Goal: Information Seeking & Learning: Learn about a topic

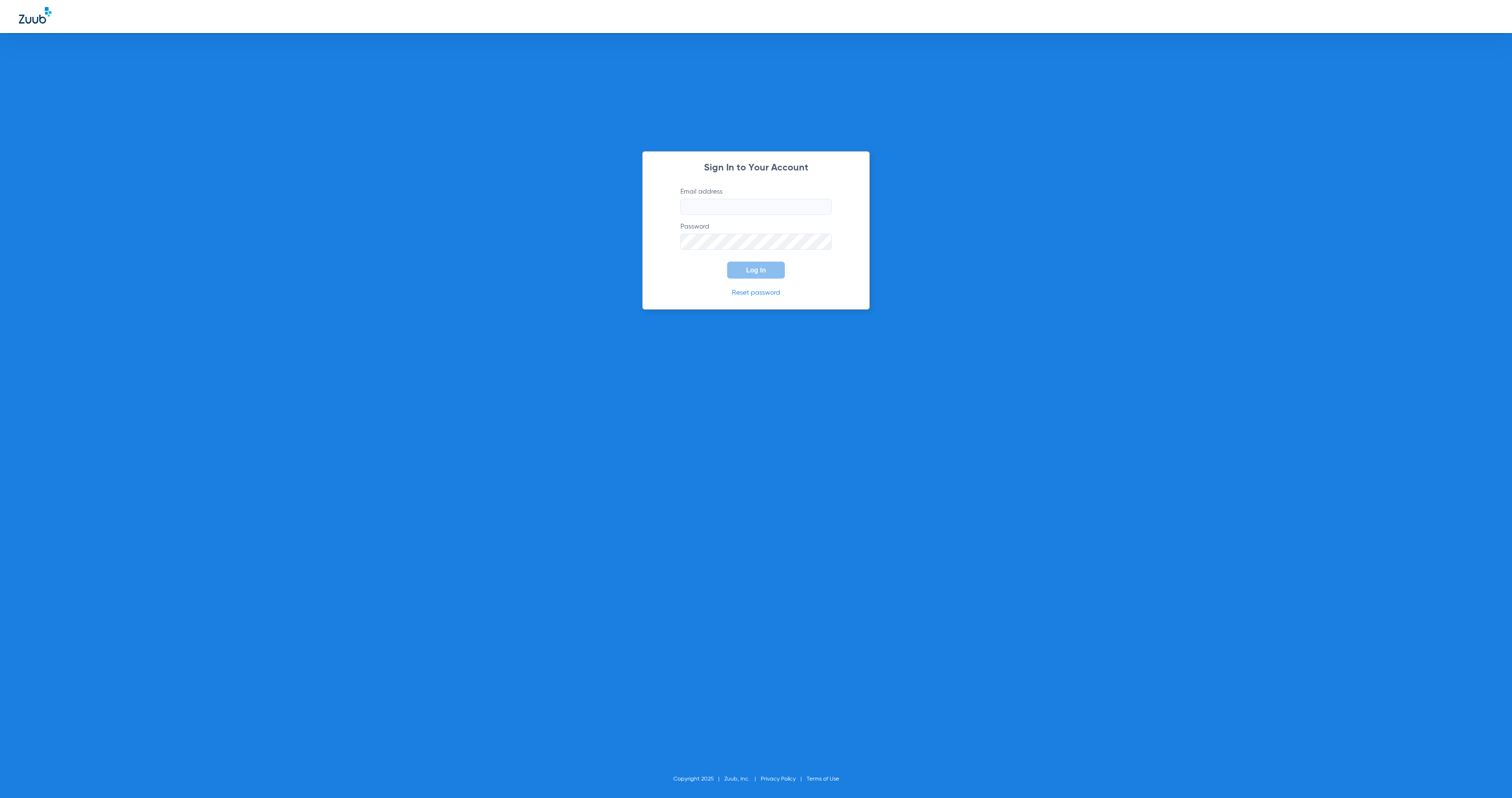
type input "[EMAIL_ADDRESS][DOMAIN_NAME]"
click at [765, 273] on span "Log In" at bounding box center [756, 270] width 20 height 8
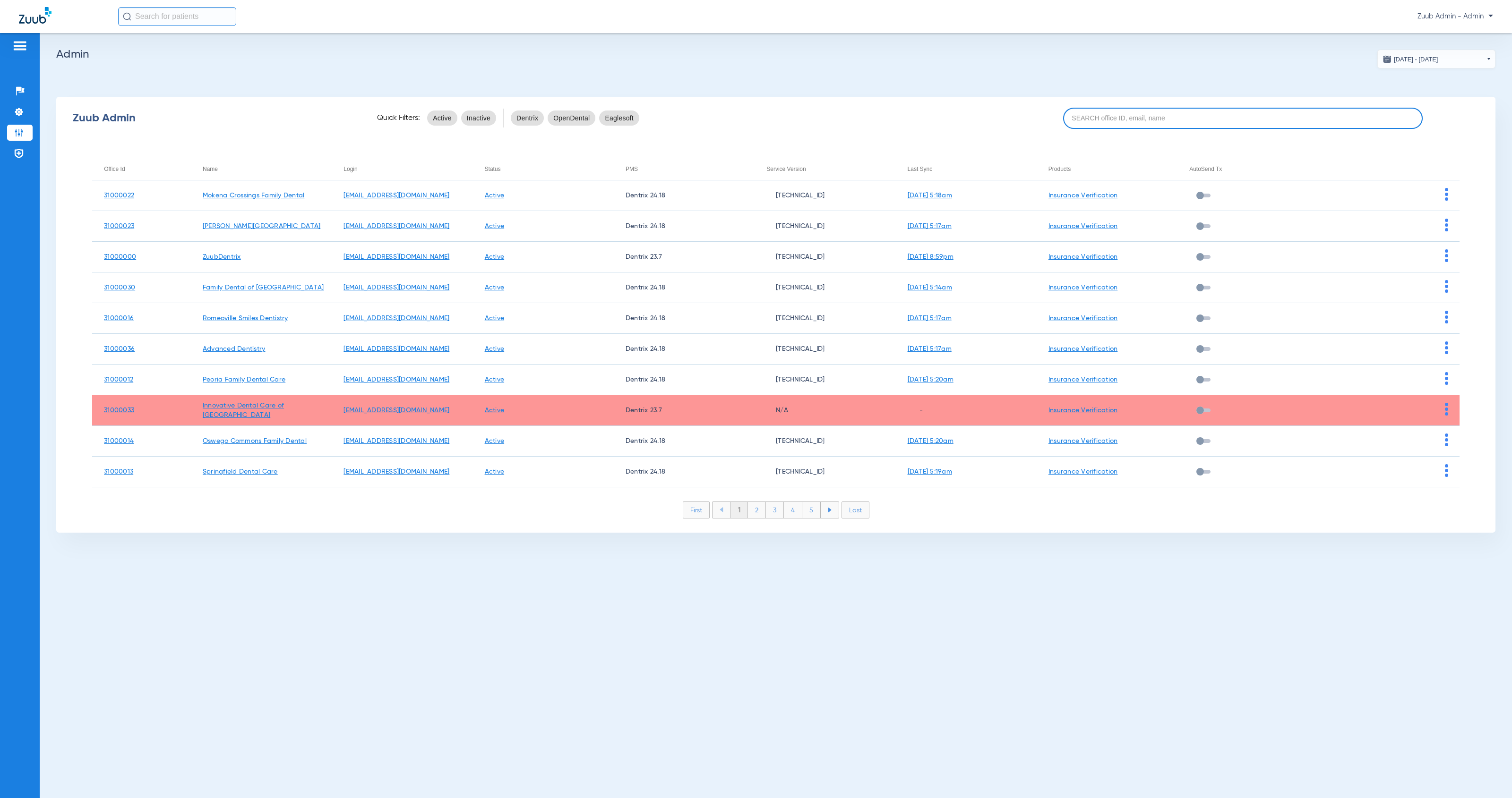
click at [1148, 120] on input at bounding box center [1243, 119] width 360 height 21
click at [21, 154] on img at bounding box center [19, 154] width 9 height 9
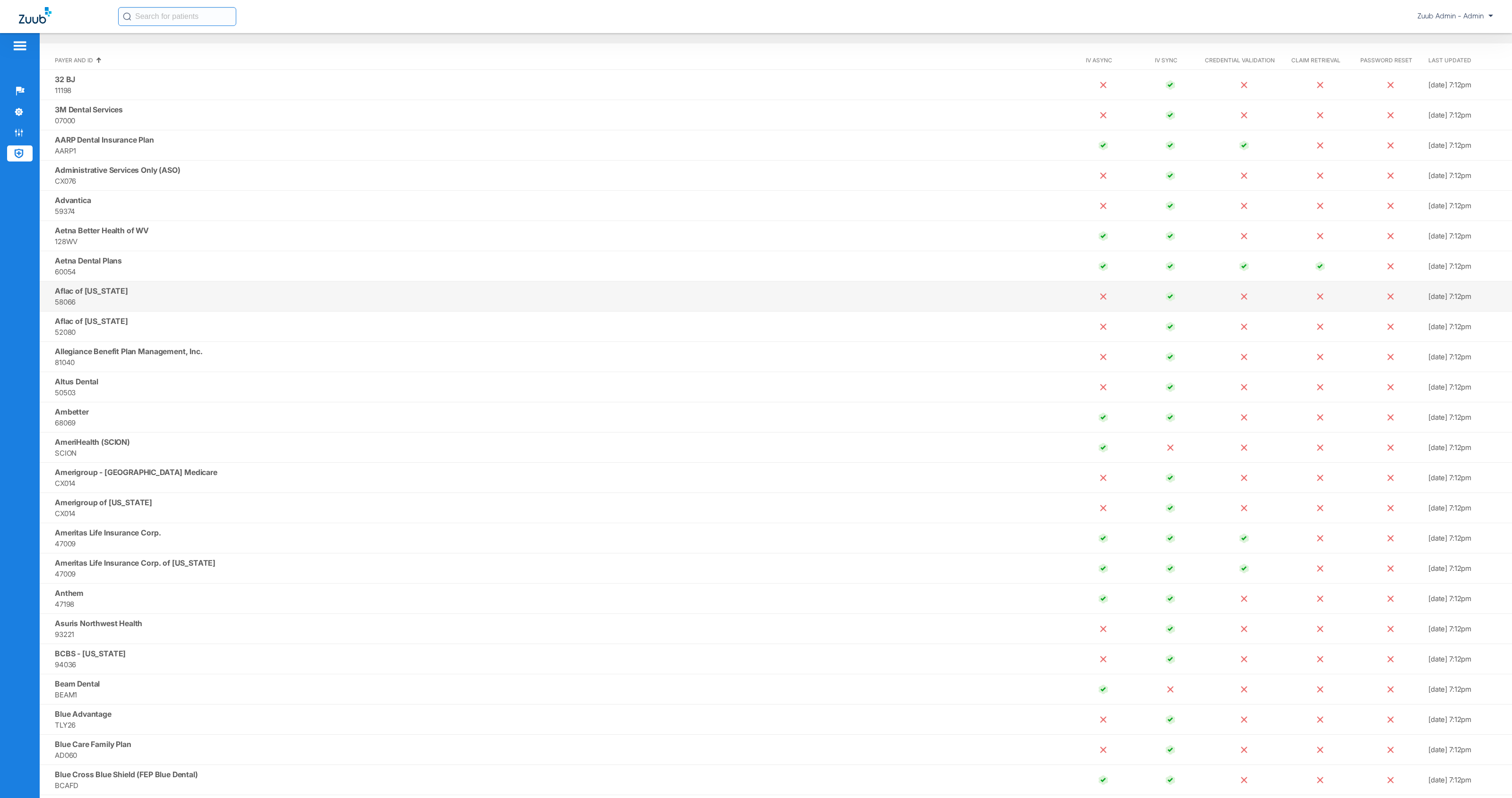
scroll to position [83, 0]
click at [1166, 297] on img at bounding box center [1170, 297] width 9 height 9
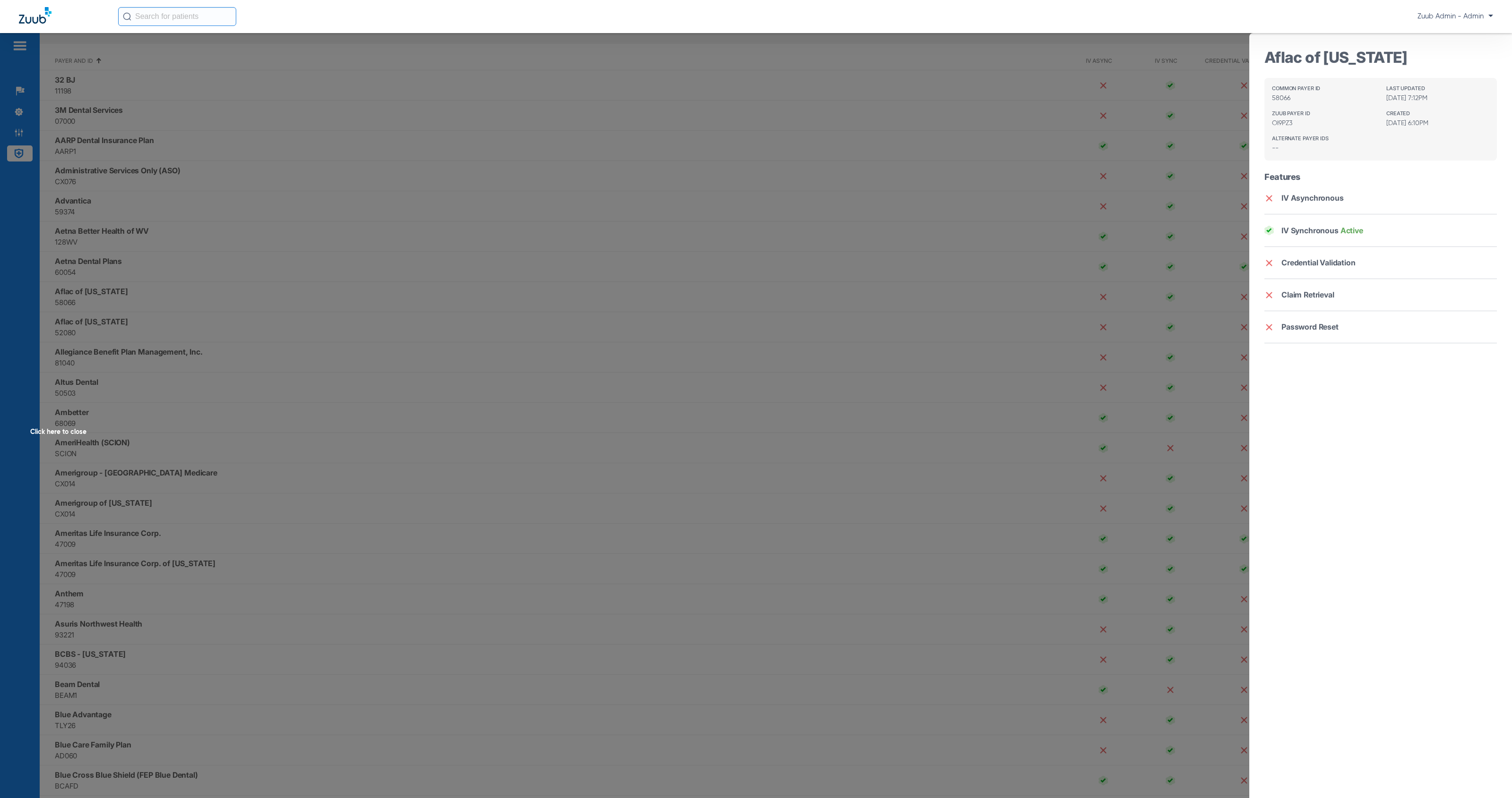
click at [633, 312] on div "Click here to close" at bounding box center [756, 432] width 1512 height 798
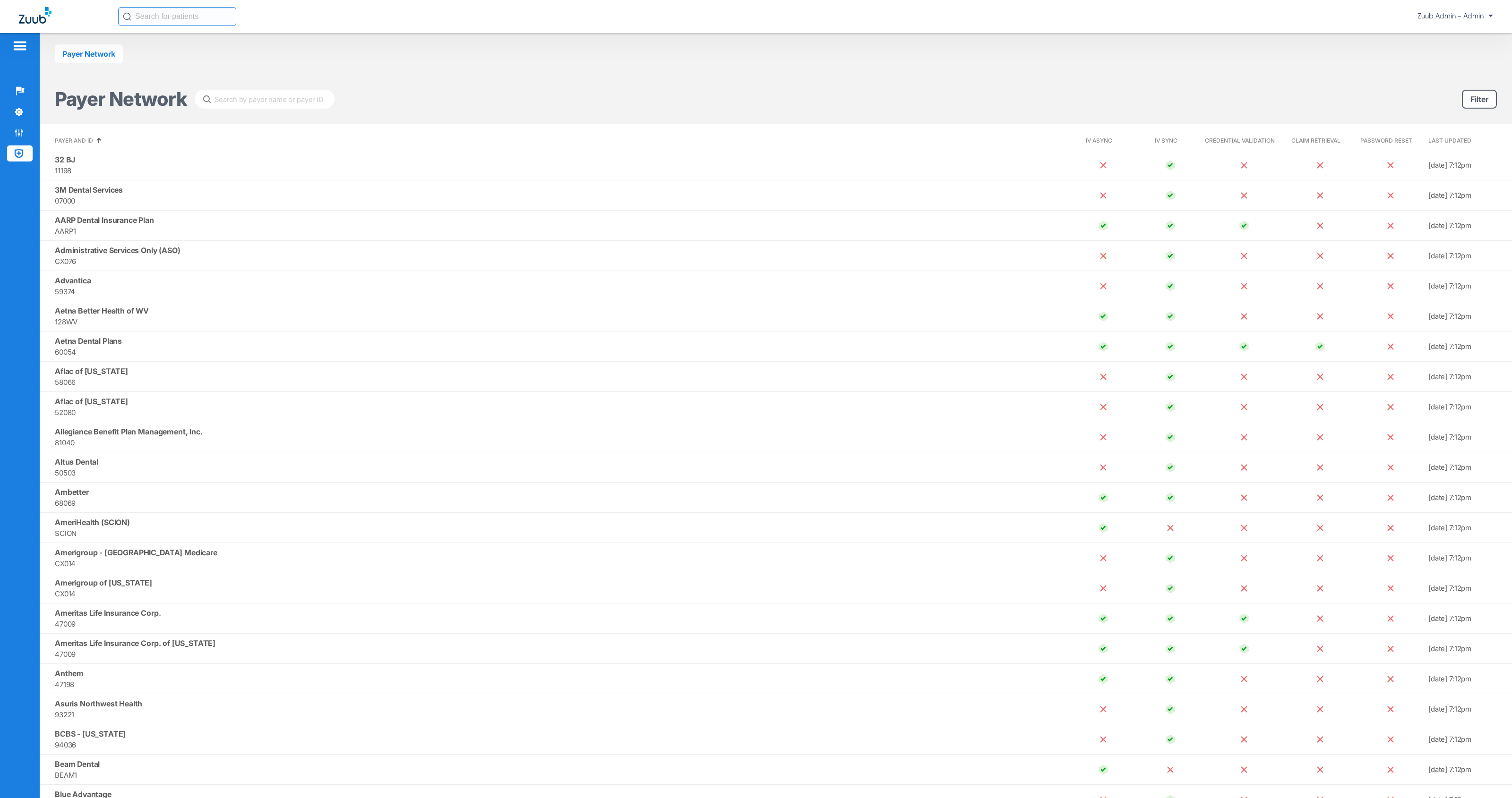
scroll to position [0, 0]
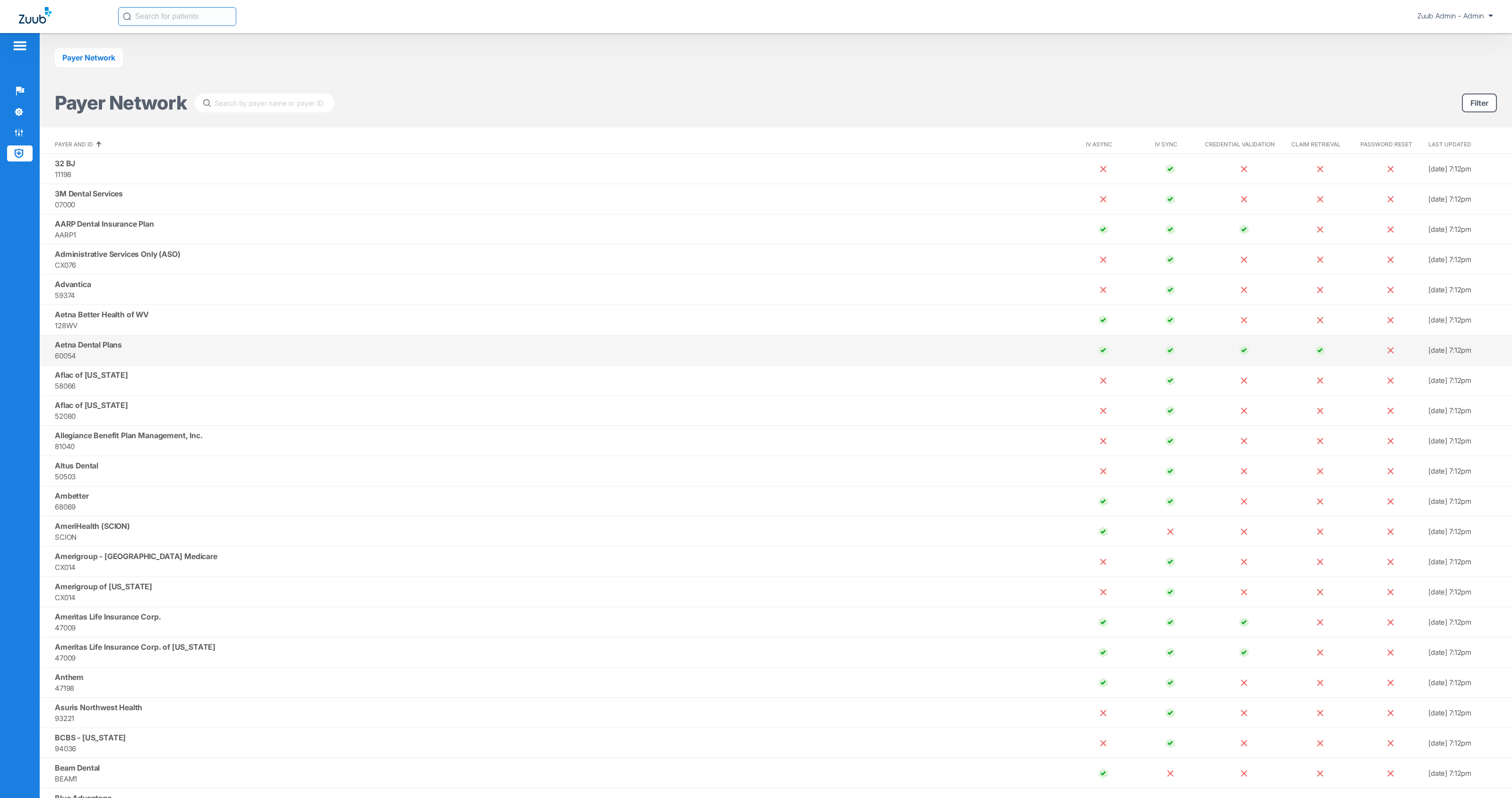
click at [113, 346] on span "Aetna Dental Plans" at bounding box center [88, 345] width 67 height 9
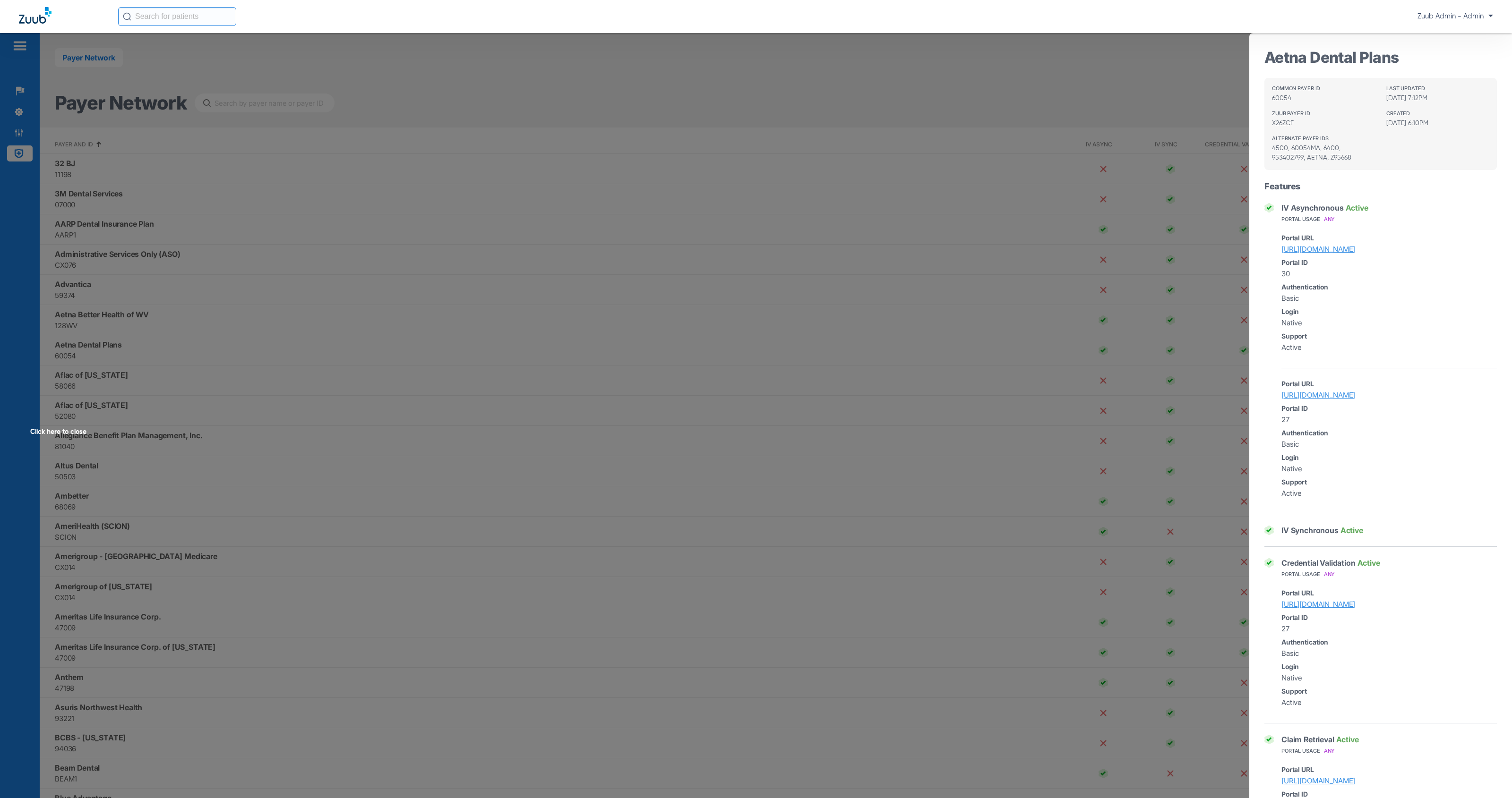
click at [223, 390] on div "Click here to close" at bounding box center [756, 432] width 1512 height 798
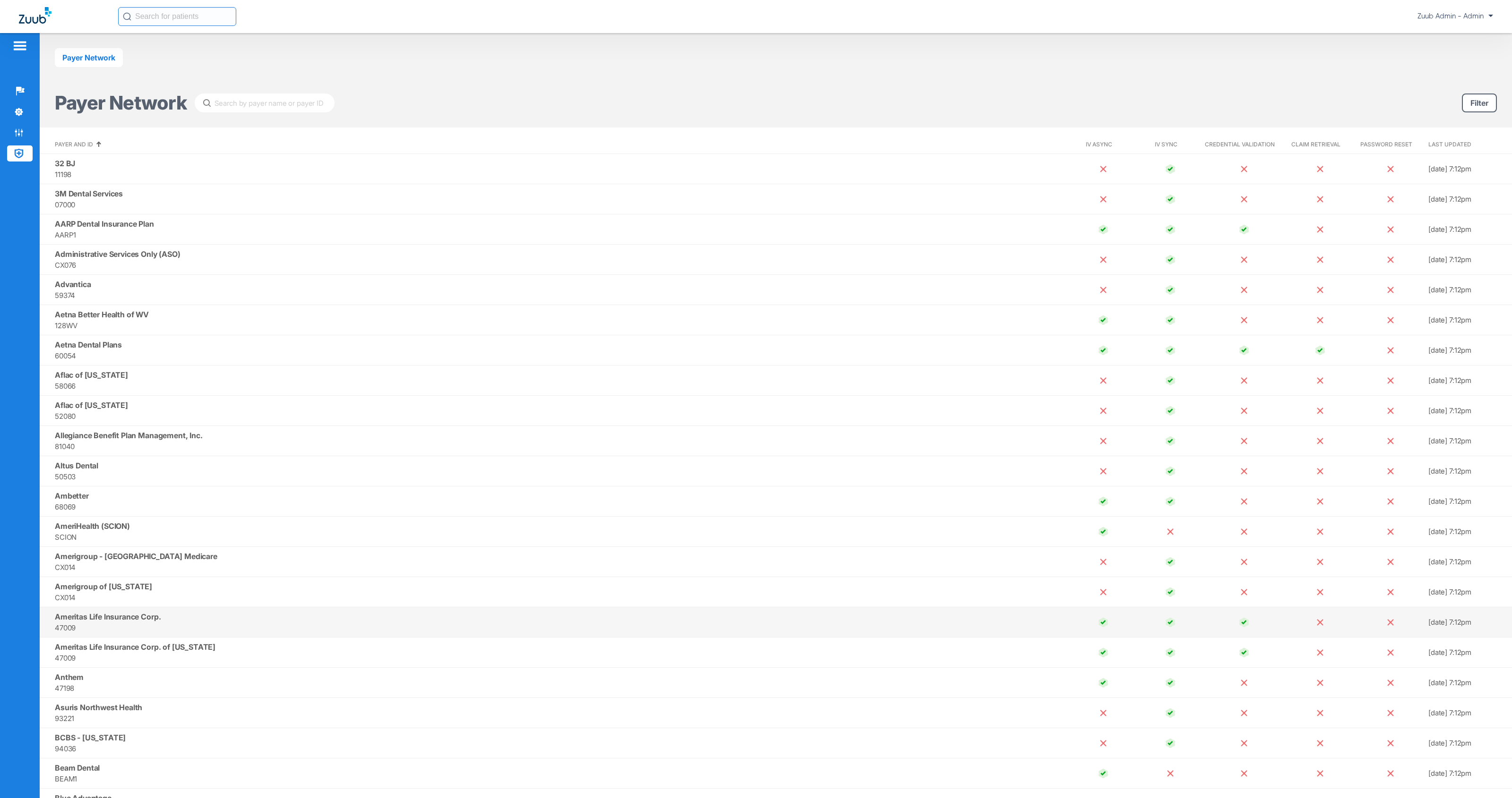
click at [115, 617] on span "Ameritas Life Insurance Corp." at bounding box center [107, 617] width 106 height 9
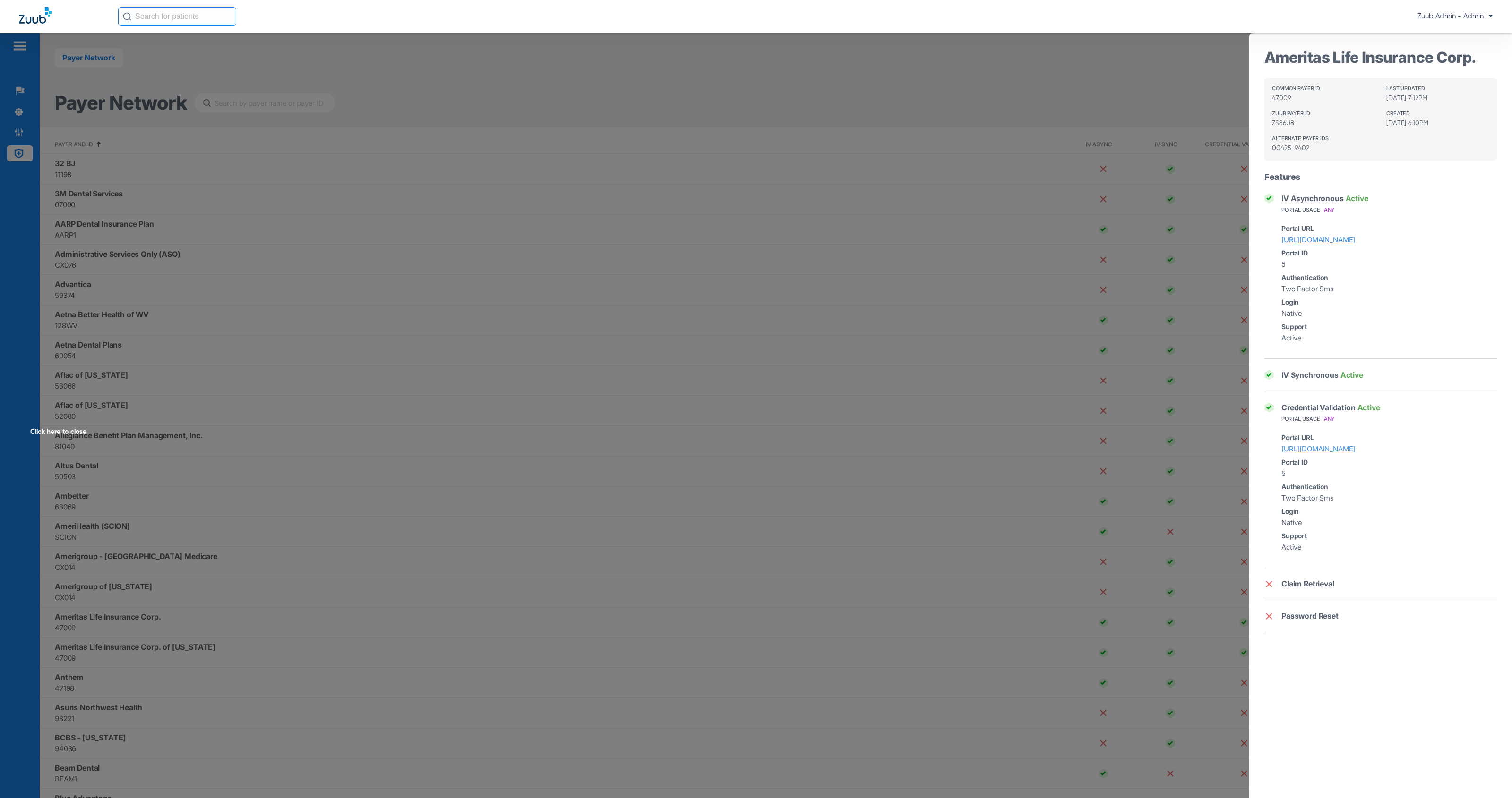
drag, startPoint x: 1355, startPoint y: 361, endPoint x: 1356, endPoint y: 371, distance: 10.0
click at [1355, 361] on div "IV Synchronous Active" at bounding box center [1381, 376] width 232 height 33
click at [1355, 378] on span "Active" at bounding box center [1352, 375] width 23 height 9
click at [1275, 378] on div "IV Synchronous Active" at bounding box center [1381, 375] width 232 height 9
click at [1269, 377] on img at bounding box center [1269, 375] width 9 height 9
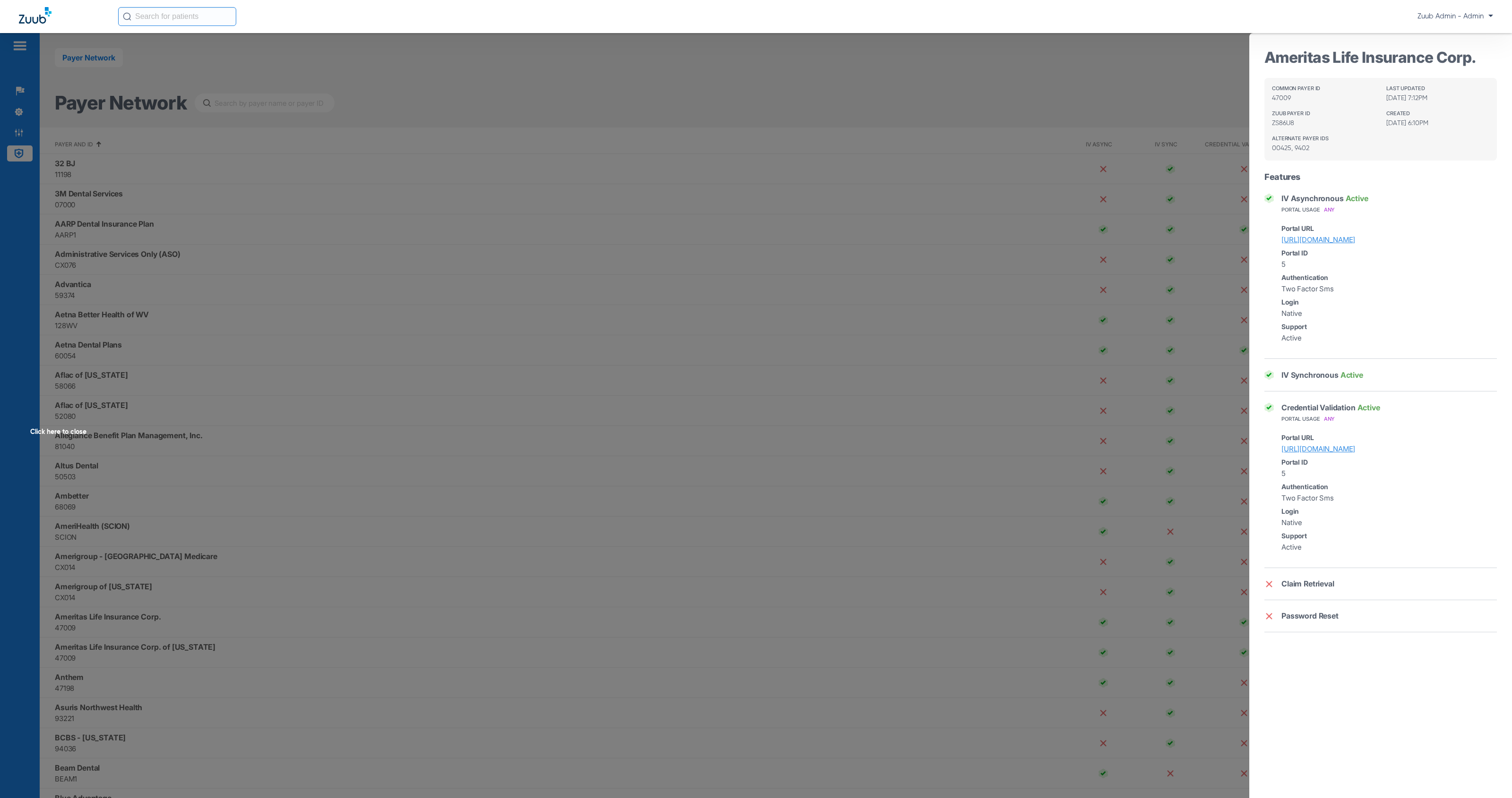
click at [1325, 409] on div "Credential Validation Active" at bounding box center [1331, 407] width 99 height 9
drag, startPoint x: 1279, startPoint y: 278, endPoint x: 1341, endPoint y: 289, distance: 63.0
click at [1341, 289] on div "Portal Usage Any Portal URL [URL][DOMAIN_NAME] Portal ID 5 Authentication Two F…" at bounding box center [1381, 275] width 232 height 137
click at [836, 116] on div "Click here to close" at bounding box center [756, 432] width 1512 height 798
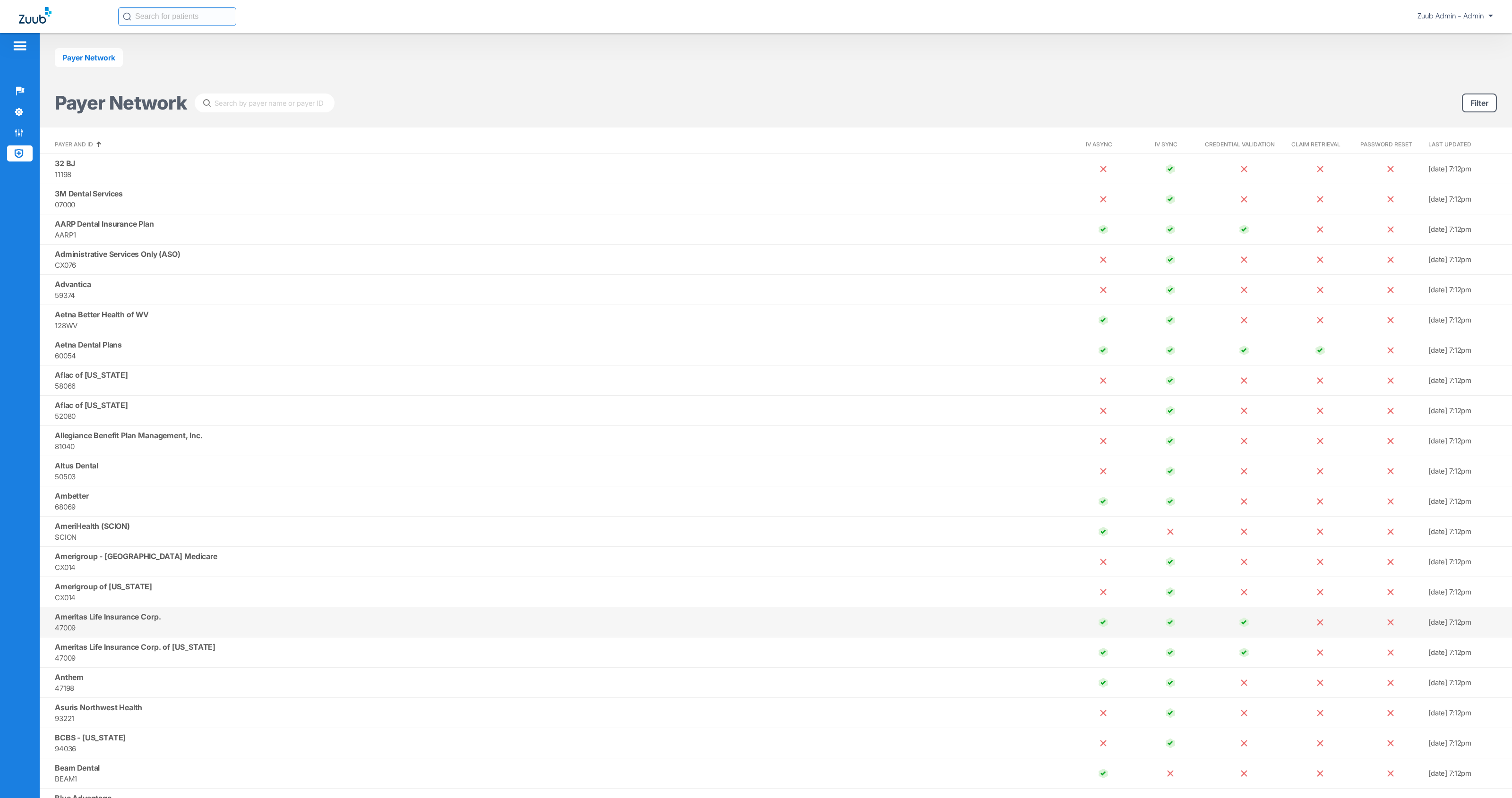
click at [161, 613] on span "Ameritas Life Insurance Corp." at bounding box center [107, 617] width 106 height 9
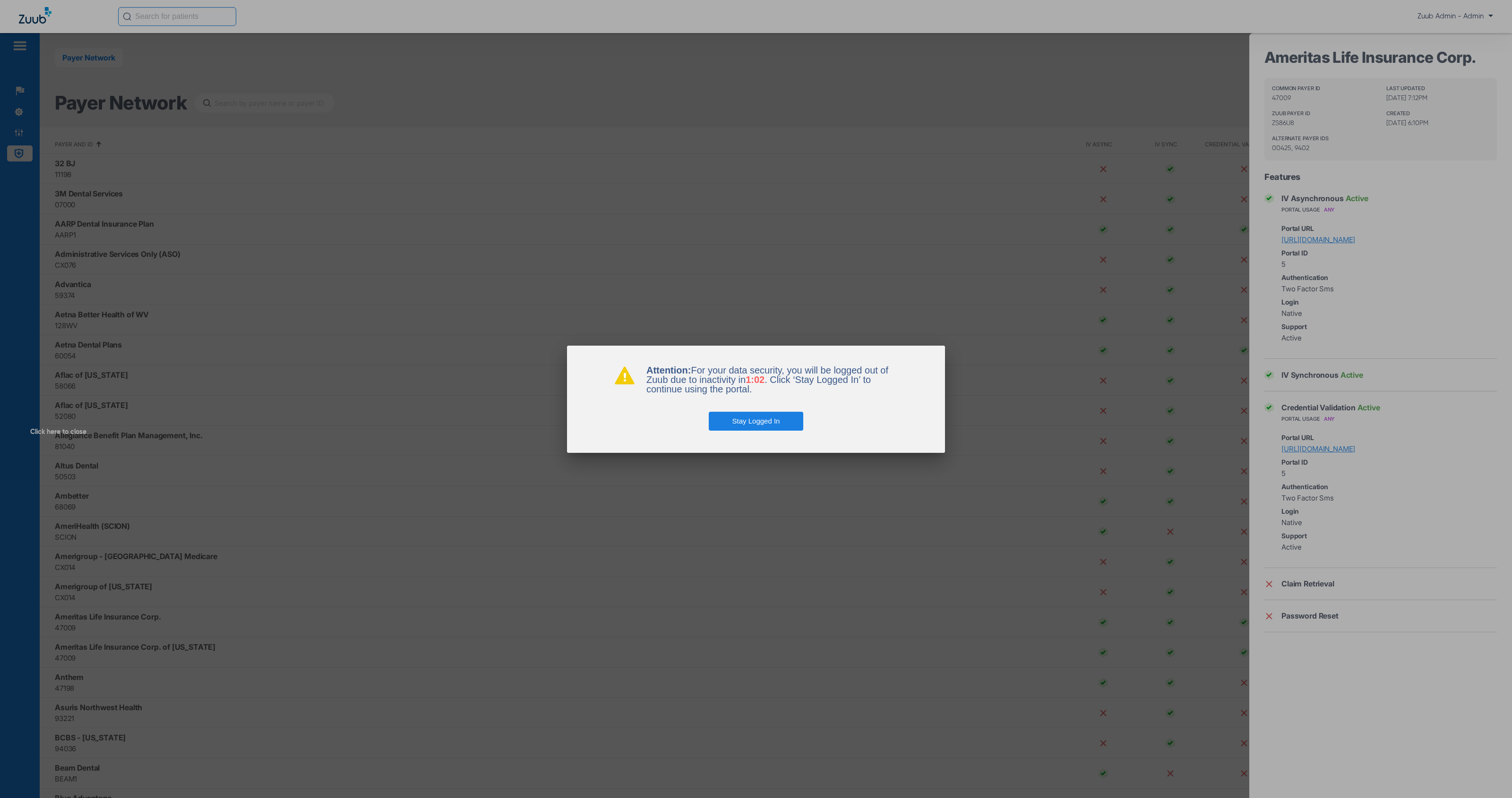
click at [775, 424] on button "Stay Logged In" at bounding box center [757, 421] width 95 height 19
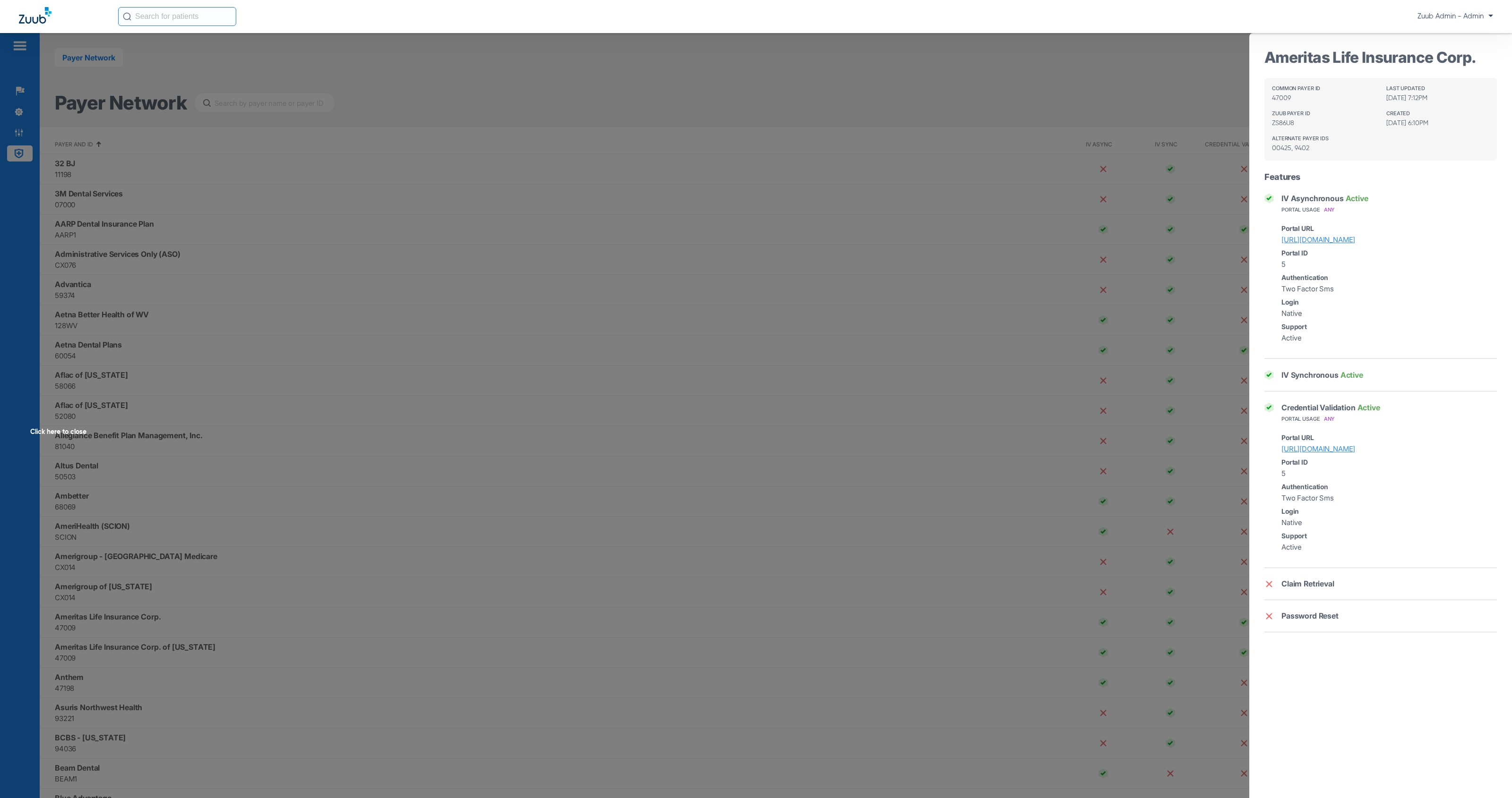
drag, startPoint x: 67, startPoint y: 220, endPoint x: 14, endPoint y: 191, distance: 60.4
click at [39, 208] on span "Click here to close" at bounding box center [76, 432] width 151 height 798
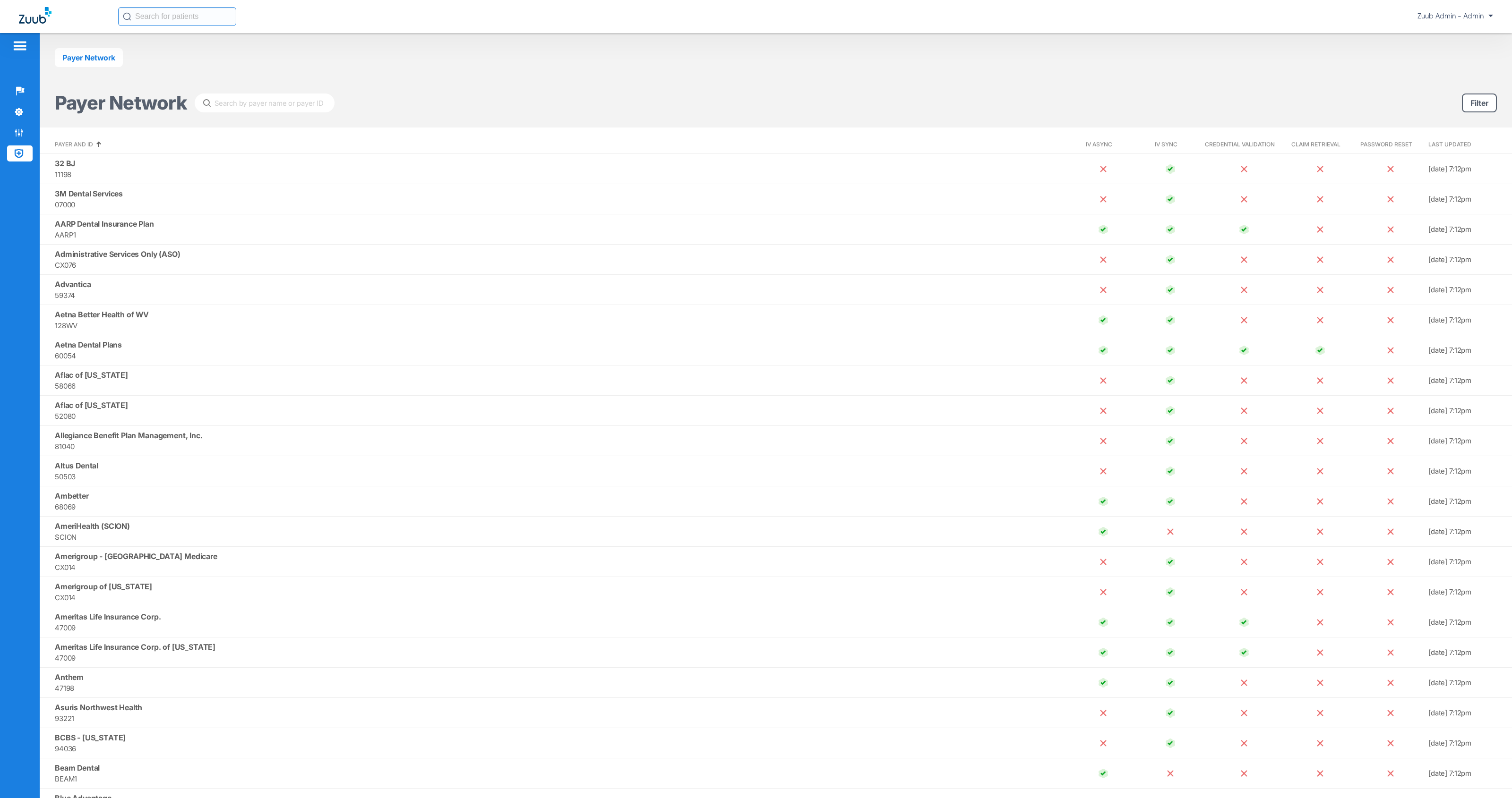
click at [21, 134] on img at bounding box center [19, 133] width 9 height 9
